Goal: Check status: Check status

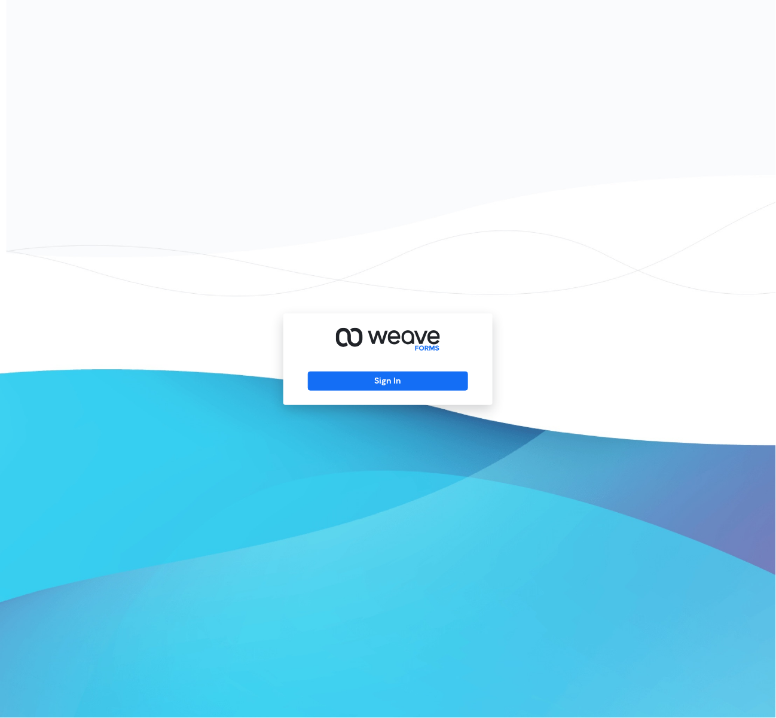
click at [462, 345] on div "Sign In" at bounding box center [388, 359] width 209 height 92
click at [422, 388] on button "Sign In" at bounding box center [388, 380] width 160 height 19
